Goal: Task Accomplishment & Management: Manage account settings

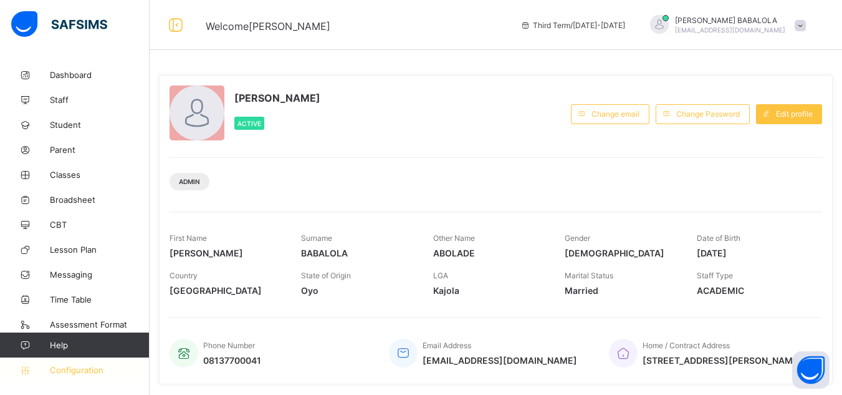
click at [90, 375] on link "Configuration" at bounding box center [74, 369] width 149 height 25
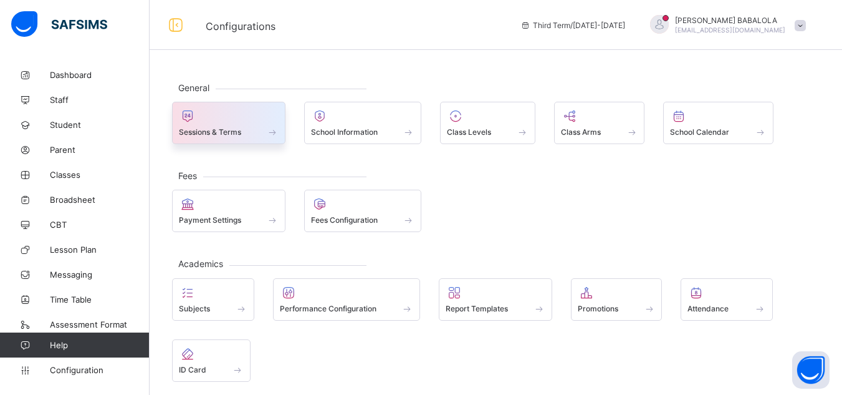
click at [219, 133] on span "Sessions & Terms" at bounding box center [210, 131] width 62 height 9
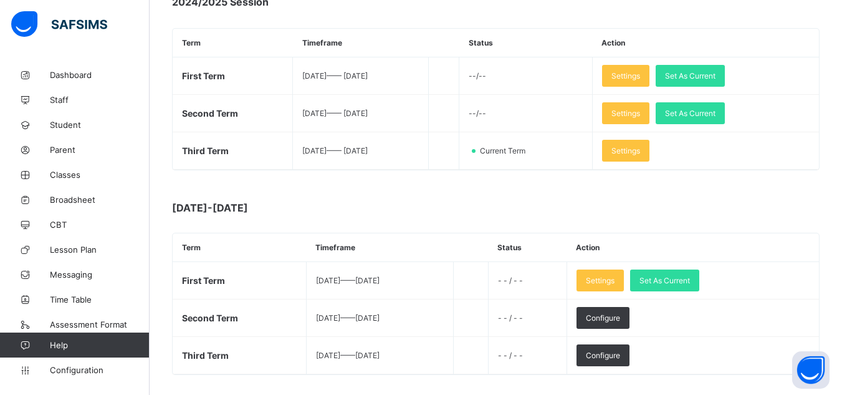
scroll to position [199, 0]
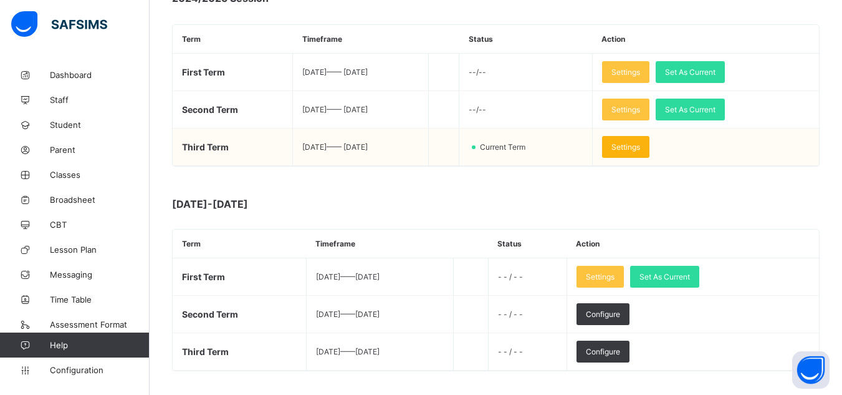
click at [645, 152] on div "Settings" at bounding box center [625, 147] width 47 height 22
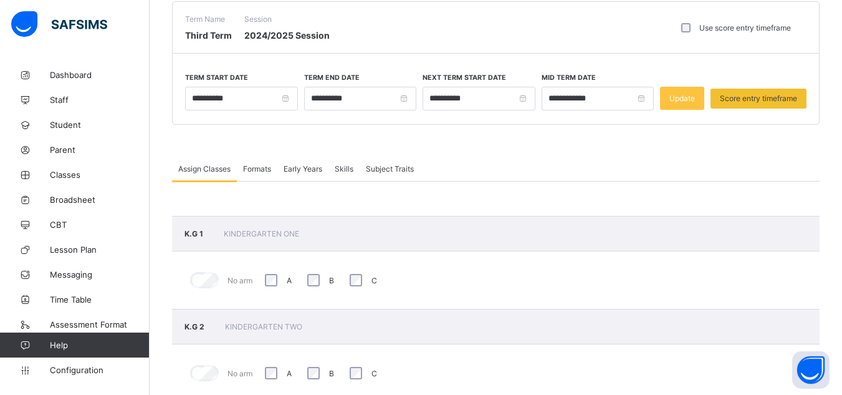
scroll to position [100, 0]
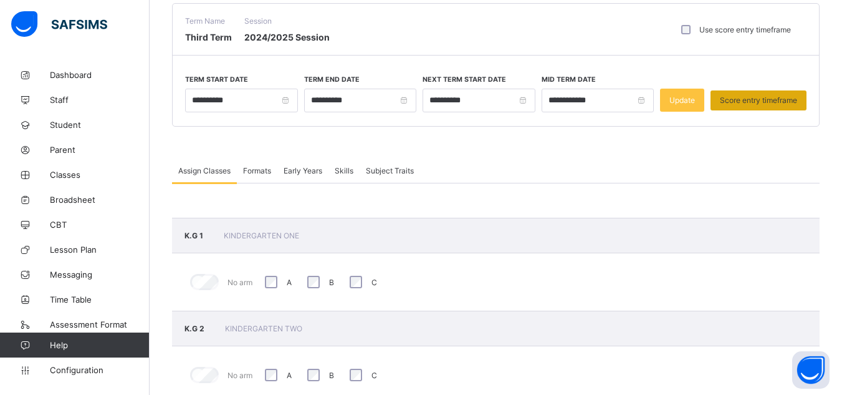
click at [776, 100] on span "Score entry timeframe" at bounding box center [758, 99] width 77 height 9
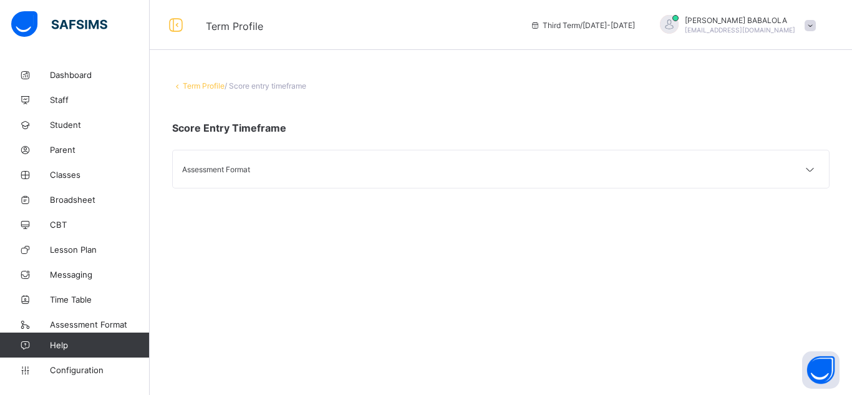
click at [607, 229] on div "Term Profile / Score entry timeframe Score Entry Timeframe Assessment Format" at bounding box center [501, 197] width 702 height 395
click at [221, 170] on div "Assessment Format" at bounding box center [341, 169] width 319 height 9
click at [245, 130] on span "Score Entry Timeframe" at bounding box center [229, 128] width 114 height 12
click at [218, 133] on span "Score Entry Timeframe" at bounding box center [229, 128] width 114 height 12
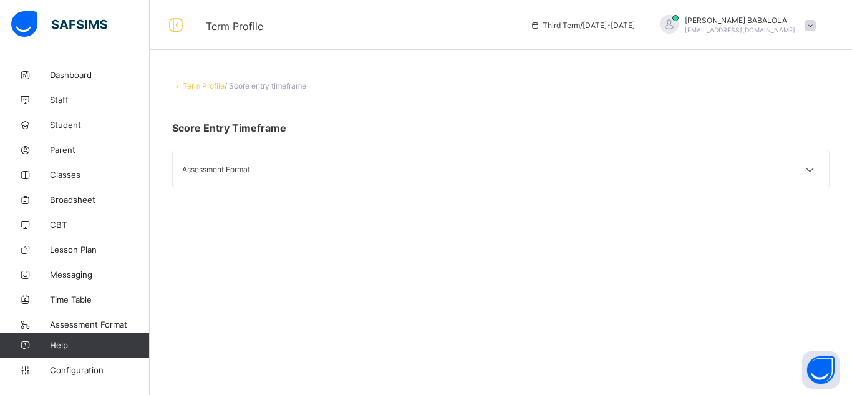
click at [210, 88] on link "Term Profile" at bounding box center [204, 85] width 42 height 9
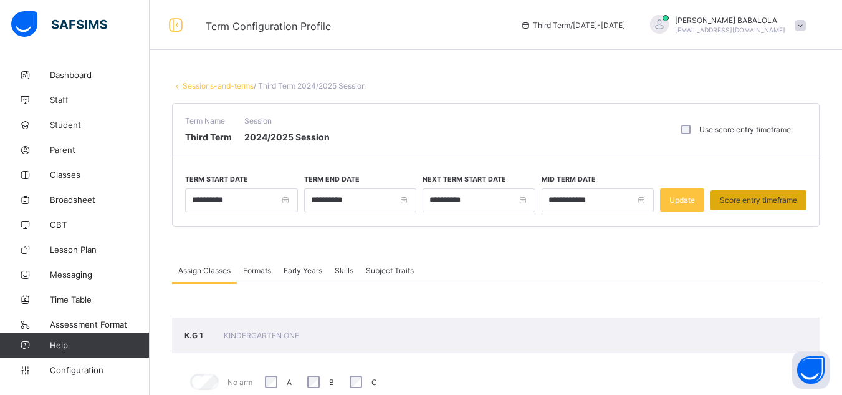
click at [749, 201] on span "Score entry timeframe" at bounding box center [758, 199] width 77 height 9
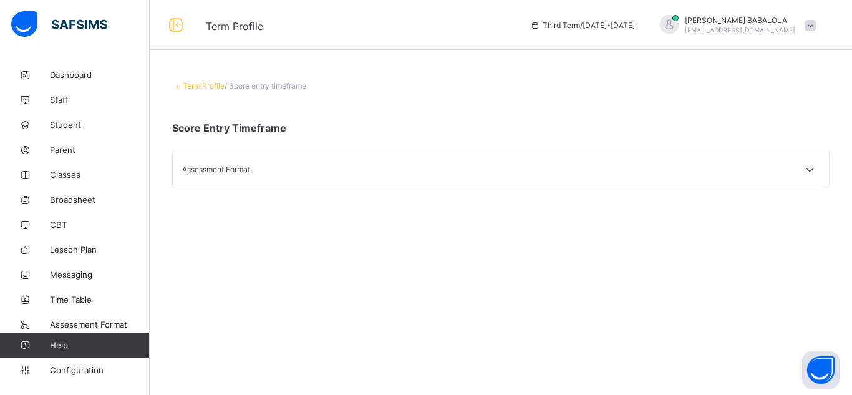
click at [222, 130] on span "Score Entry Timeframe" at bounding box center [229, 128] width 114 height 12
click at [212, 175] on div "Assessment Format" at bounding box center [501, 168] width 656 height 37
click at [842, 385] on div "Term Profile / Score entry timeframe Score Entry Timeframe Assessment Format" at bounding box center [501, 197] width 702 height 395
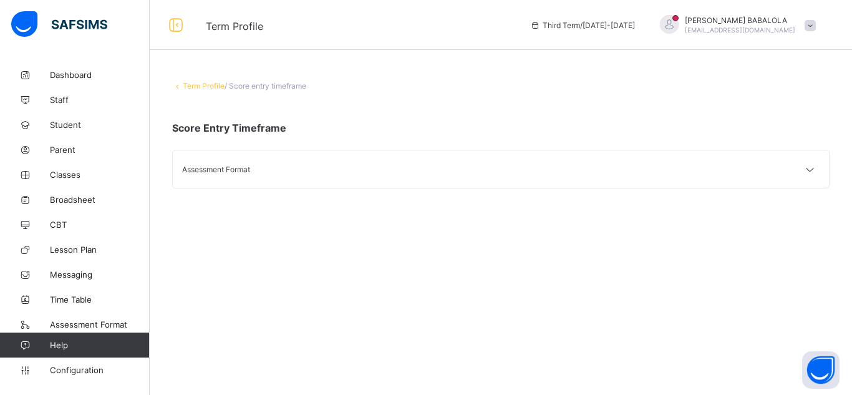
click at [842, 385] on div "Term Profile / Score entry timeframe Score Entry Timeframe Assessment Format" at bounding box center [501, 197] width 702 height 395
click at [202, 86] on link "Term Profile" at bounding box center [204, 85] width 42 height 9
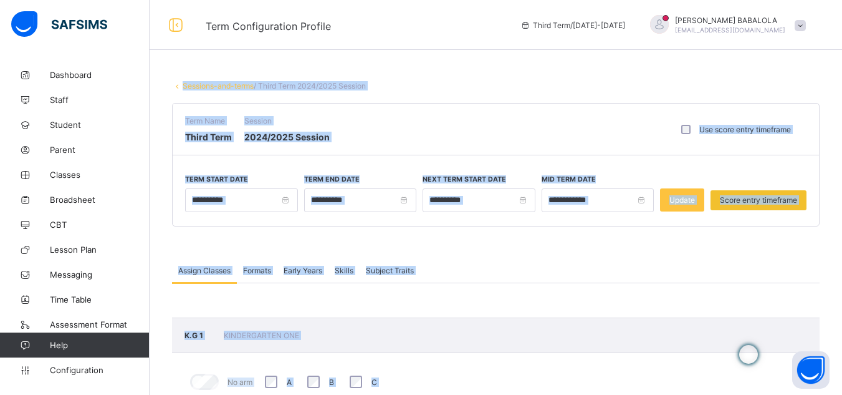
click at [590, 272] on div "Assign Classes Formats Early Years Skills Subject Traits" at bounding box center [496, 270] width 648 height 26
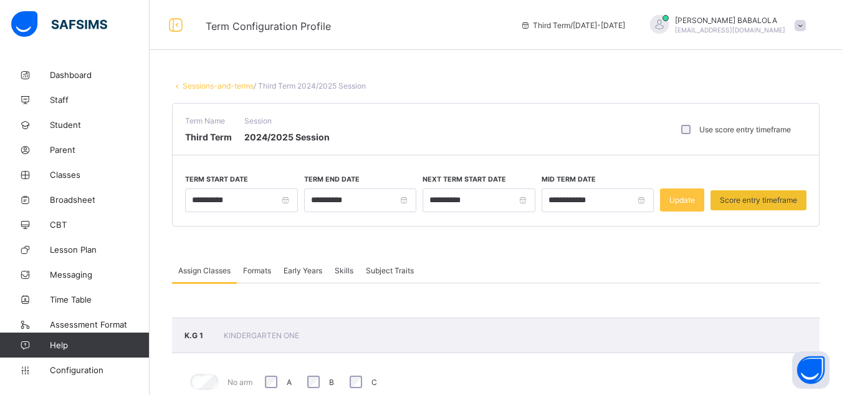
click at [744, 133] on label "Use score entry timeframe" at bounding box center [745, 129] width 92 height 9
click at [736, 133] on label "Use score entry timeframe" at bounding box center [745, 129] width 92 height 9
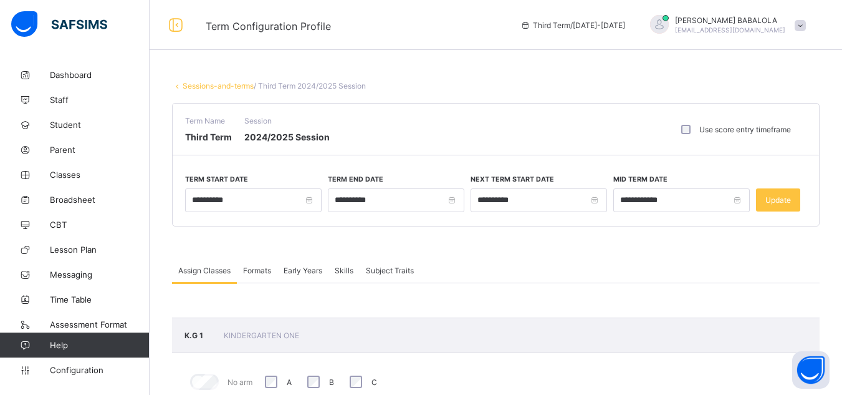
click at [613, 132] on div "Term Name Third Term Session 2024/2025 Session Use score entry timeframe" at bounding box center [496, 129] width 646 height 52
click at [71, 125] on span "Student" at bounding box center [100, 125] width 100 height 10
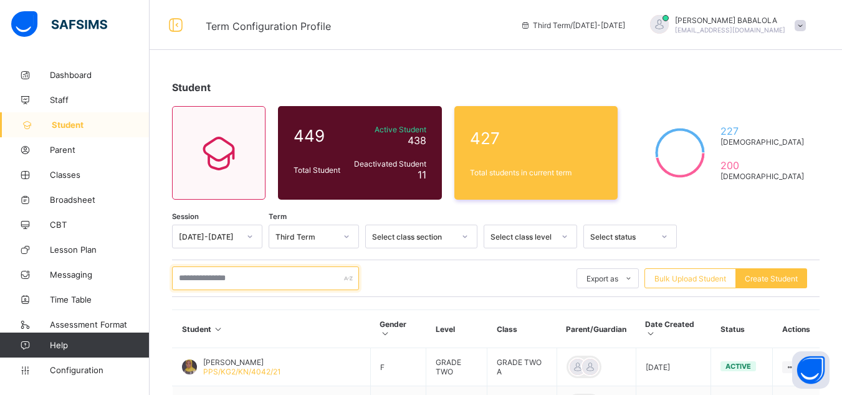
click at [257, 282] on input "text" at bounding box center [265, 278] width 187 height 24
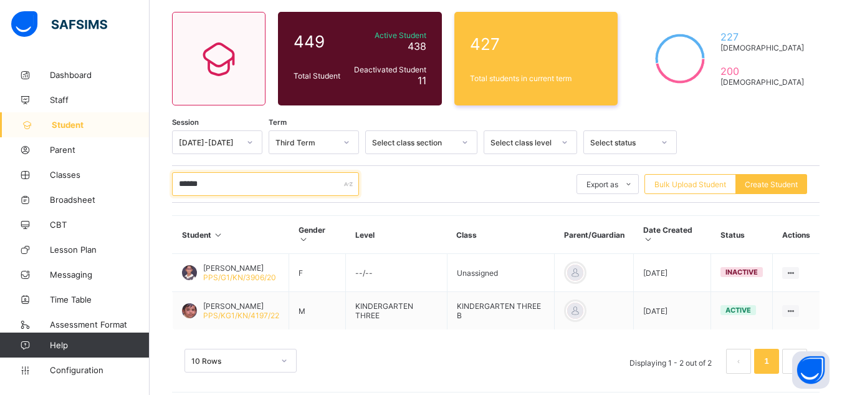
scroll to position [95, 0]
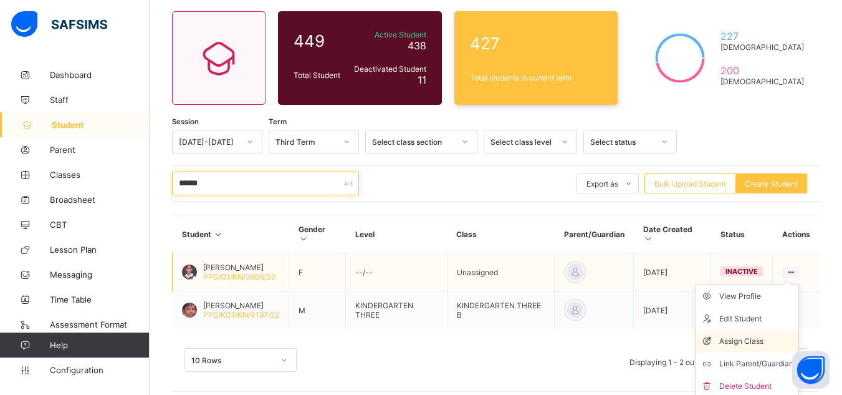
type input "******"
click at [763, 335] on div "Assign Class" at bounding box center [756, 341] width 74 height 12
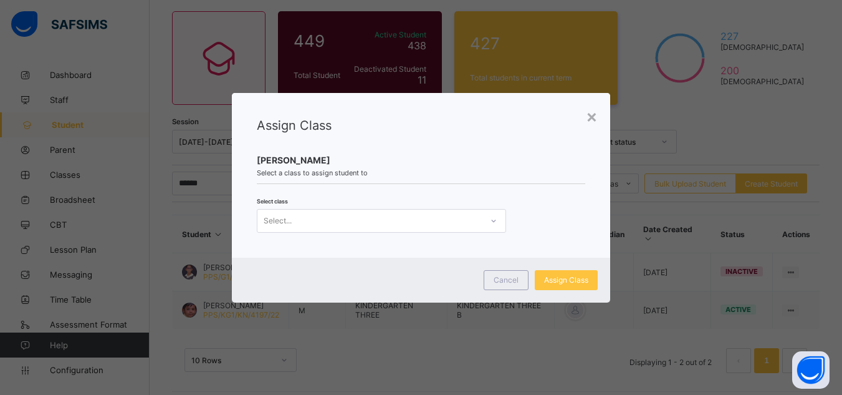
scroll to position [0, 0]
click at [338, 226] on div "Select..." at bounding box center [369, 220] width 224 height 17
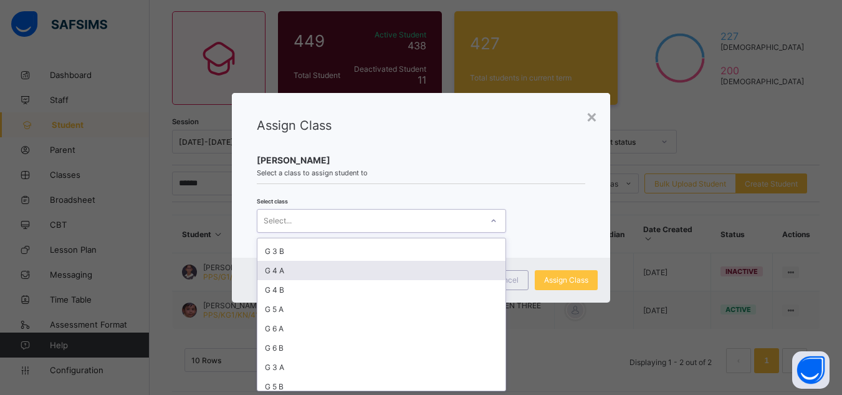
scroll to position [125, 0]
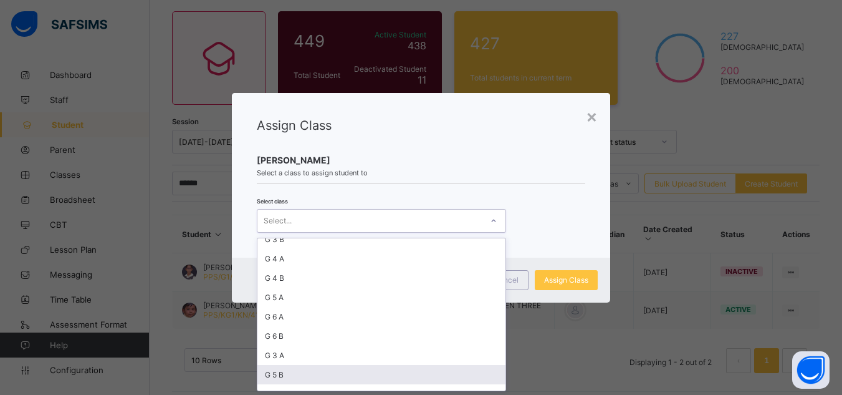
click at [298, 375] on div "G 5 B" at bounding box center [381, 374] width 248 height 19
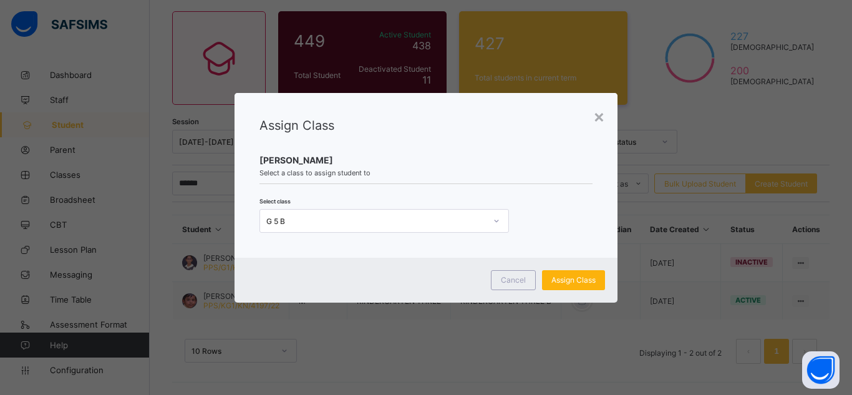
click at [565, 280] on span "Assign Class" at bounding box center [573, 279] width 44 height 9
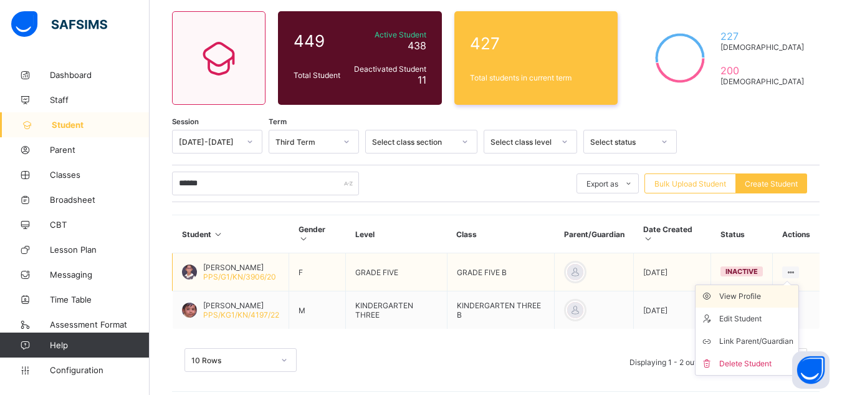
click at [757, 290] on div "View Profile" at bounding box center [756, 296] width 74 height 12
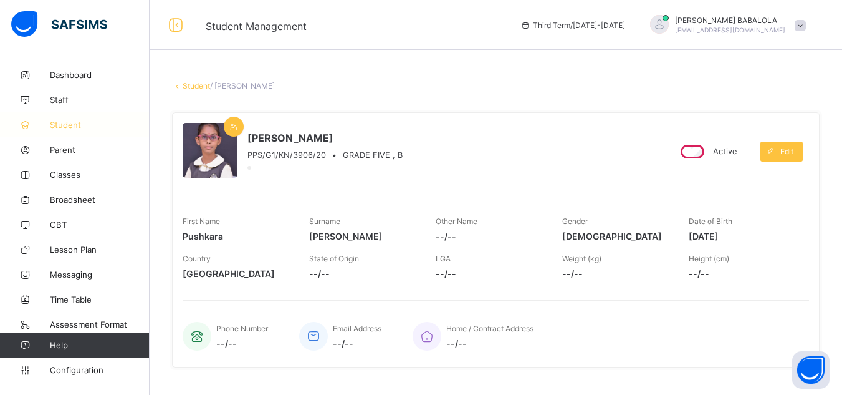
click at [73, 125] on span "Student" at bounding box center [100, 125] width 100 height 10
